Goal: Transaction & Acquisition: Purchase product/service

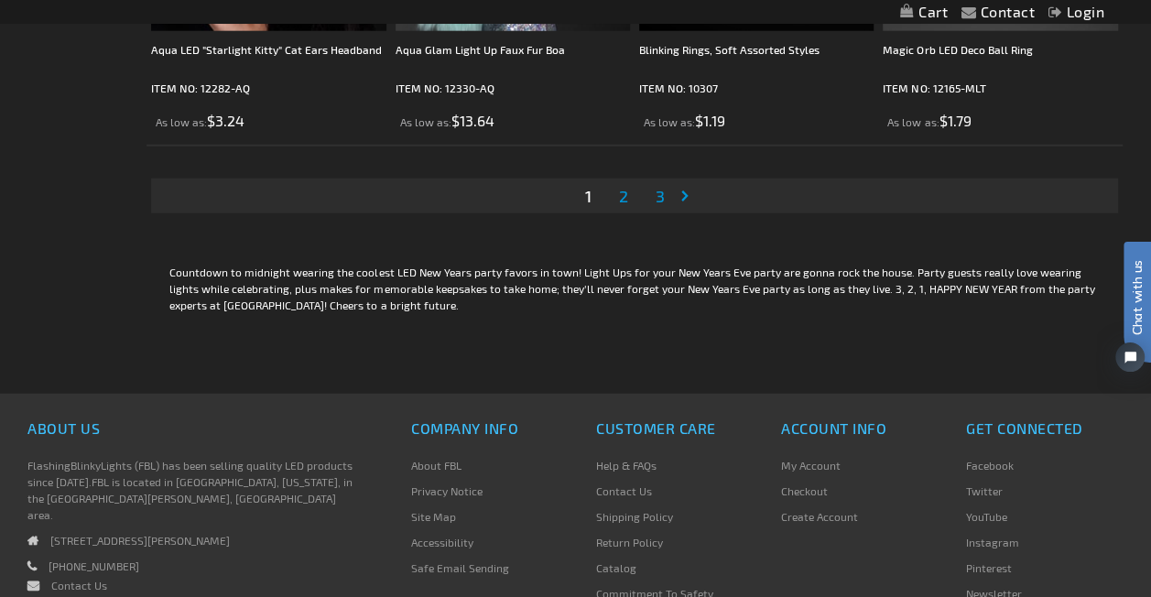
scroll to position [5765, 0]
click at [623, 193] on span "2" at bounding box center [622, 195] width 9 height 20
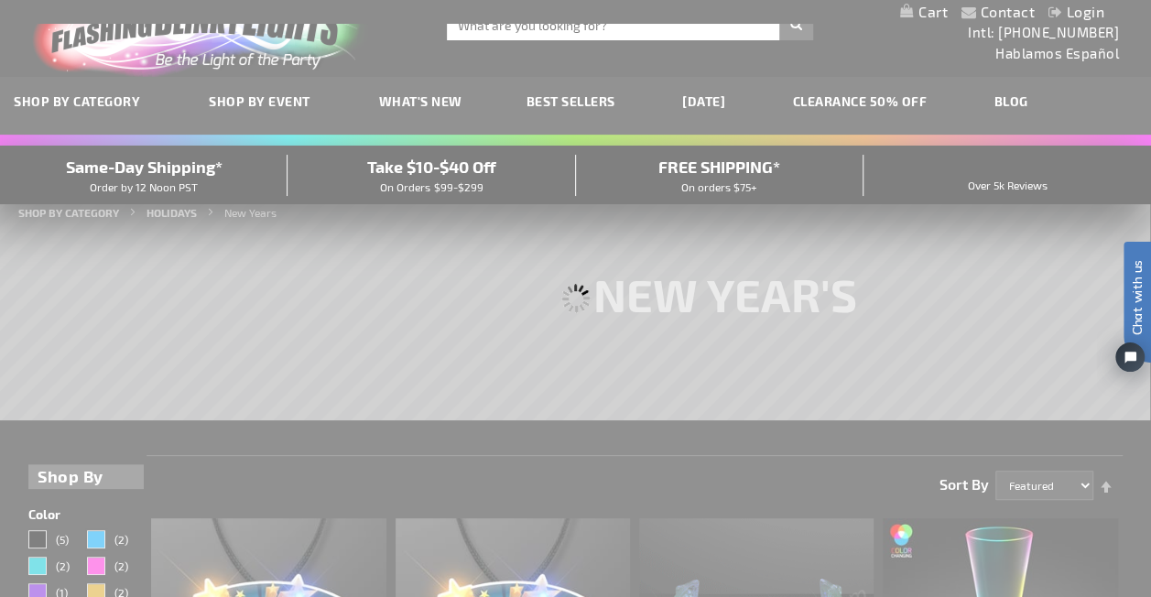
scroll to position [0, 0]
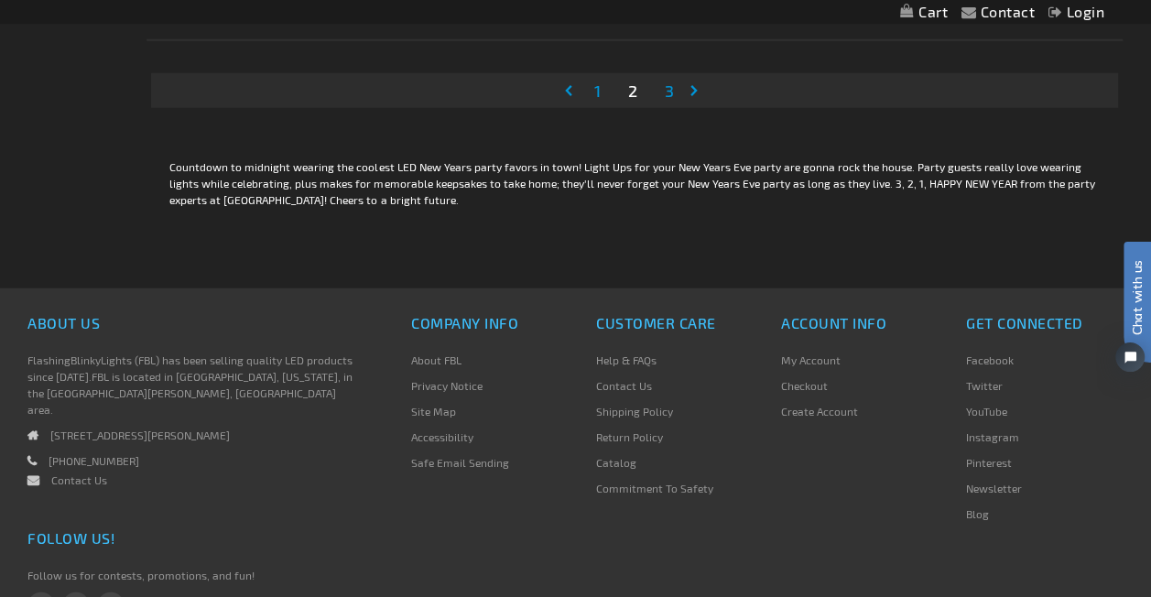
scroll to position [5391, 0]
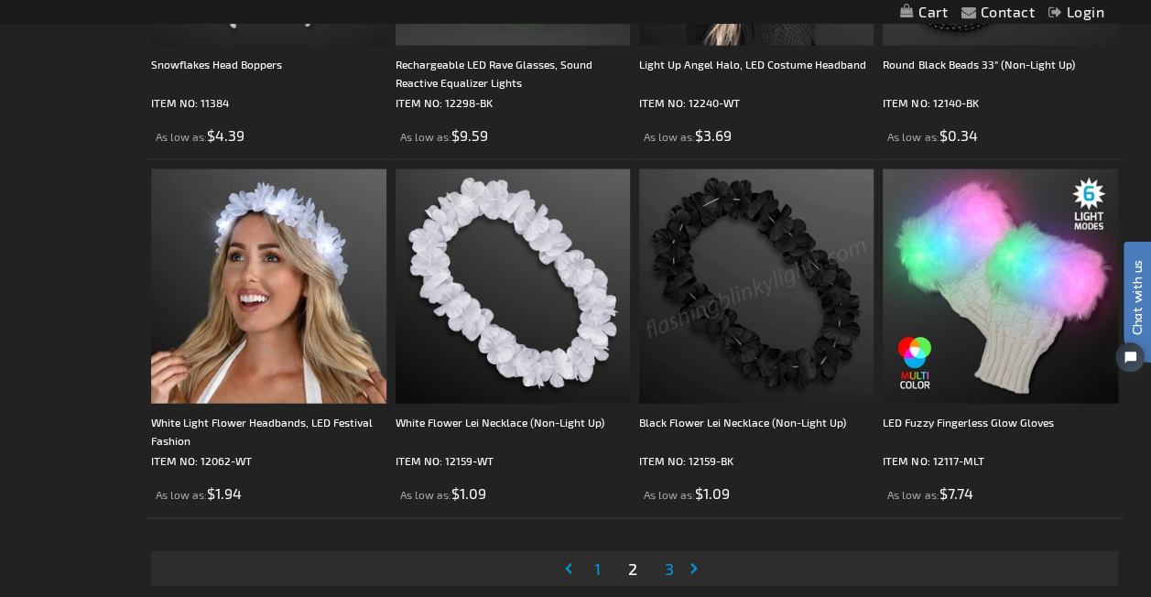
click at [669, 563] on span "3" at bounding box center [668, 569] width 9 height 20
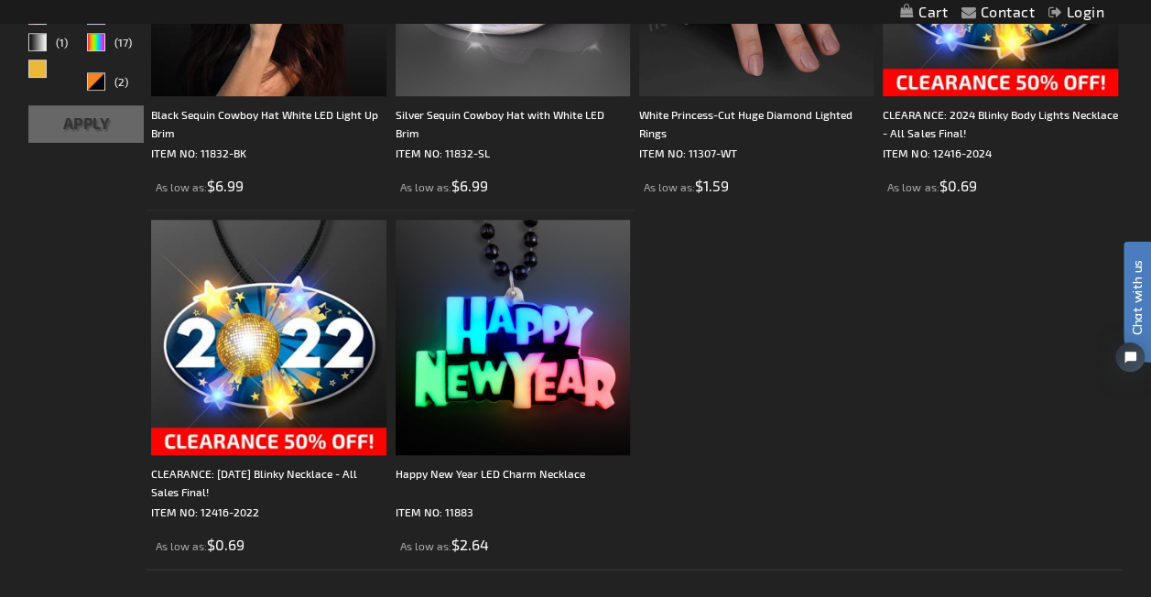
scroll to position [764, 0]
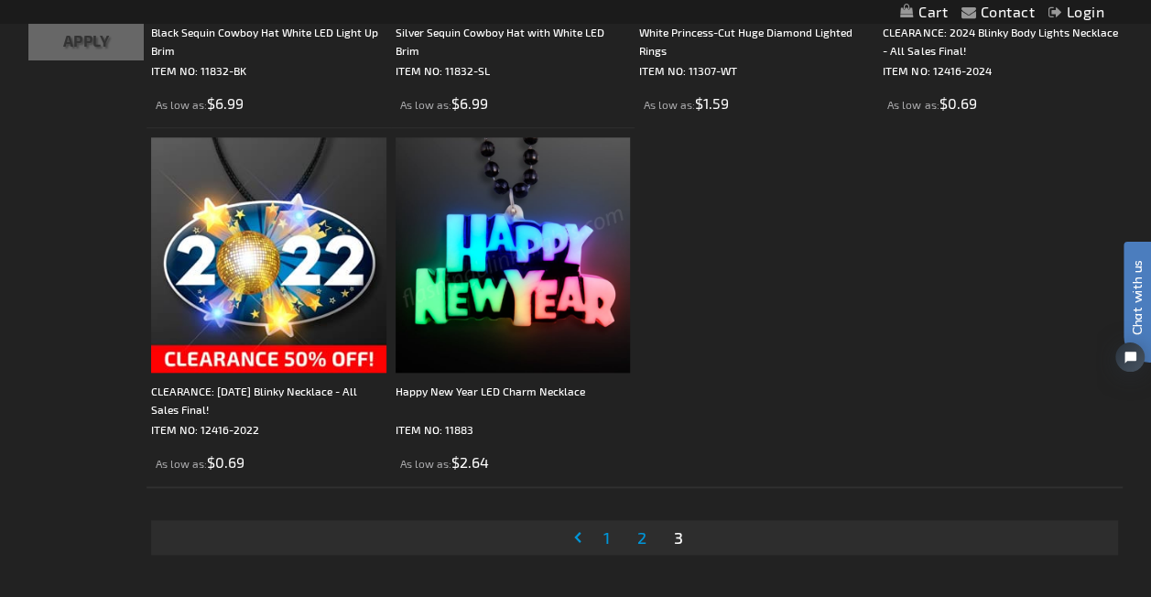
click at [515, 299] on img at bounding box center [513, 254] width 234 height 234
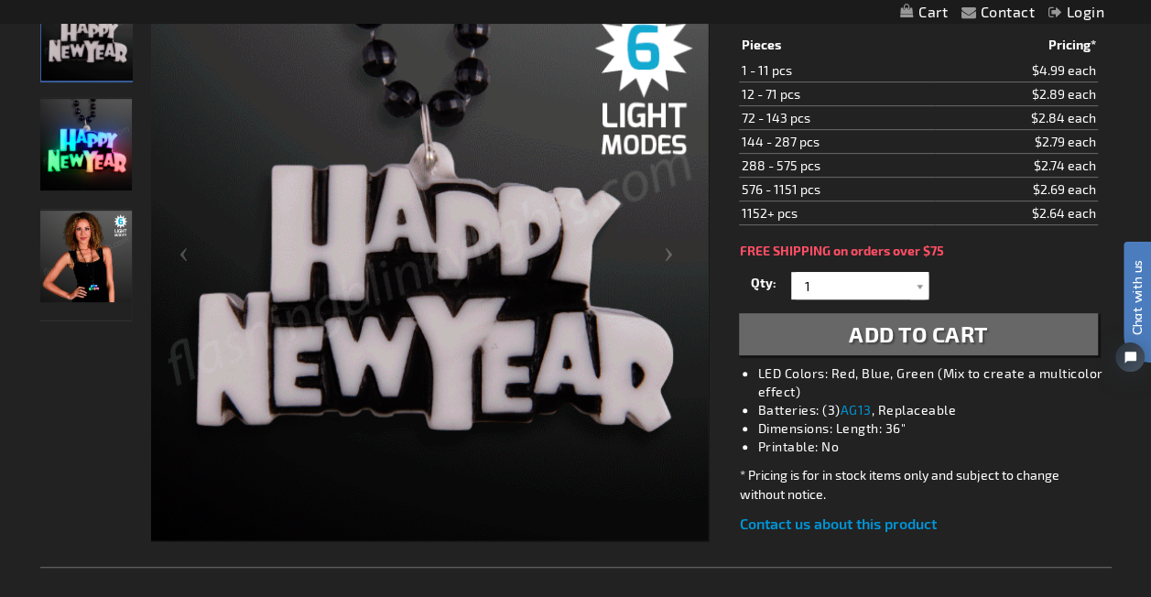
scroll to position [229, 0]
